Goal: Submit feedback/report problem

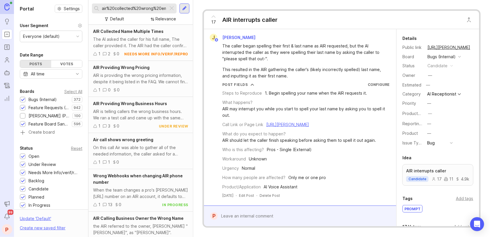
click at [172, 7] on div at bounding box center [171, 9] width 7 height 8
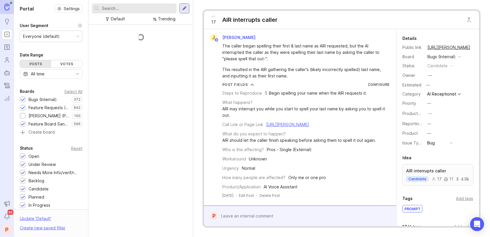
click at [161, 8] on input "text" at bounding box center [138, 8] width 72 height 6
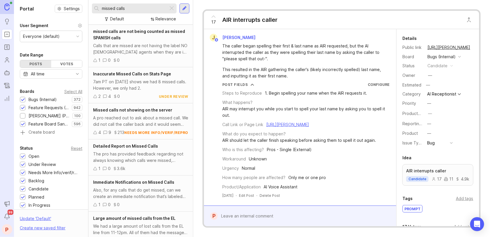
type input "missed calls"
click at [130, 112] on div "Missed calls not showing on the server" at bounding box center [140, 110] width 95 height 6
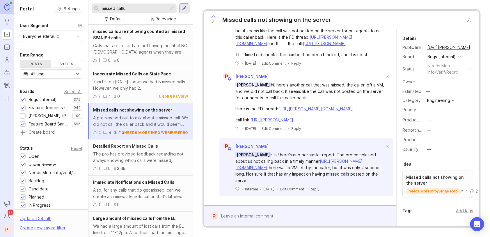
scroll to position [528, 0]
click at [305, 209] on form "P" at bounding box center [300, 215] width 192 height 21
click at [311, 214] on div at bounding box center [304, 215] width 173 height 11
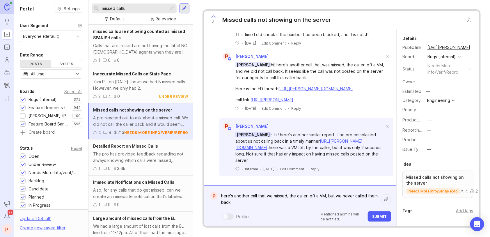
paste textarea "[URL][PERSON_NAME]"
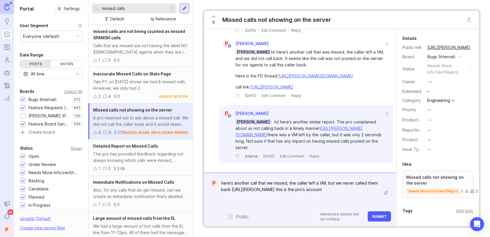
paste textarea "[URL][PERSON_NAME]"
type textarea "here's another call that we missed, the caller left a VM, but we never called t…"
click at [379, 214] on button "Submit" at bounding box center [379, 216] width 23 height 10
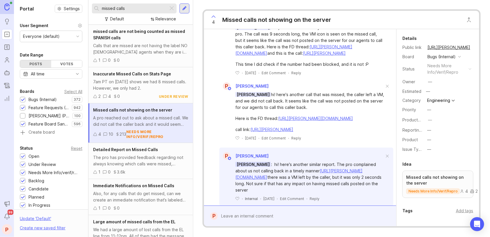
scroll to position [502, 0]
